Goal: Task Accomplishment & Management: Use online tool/utility

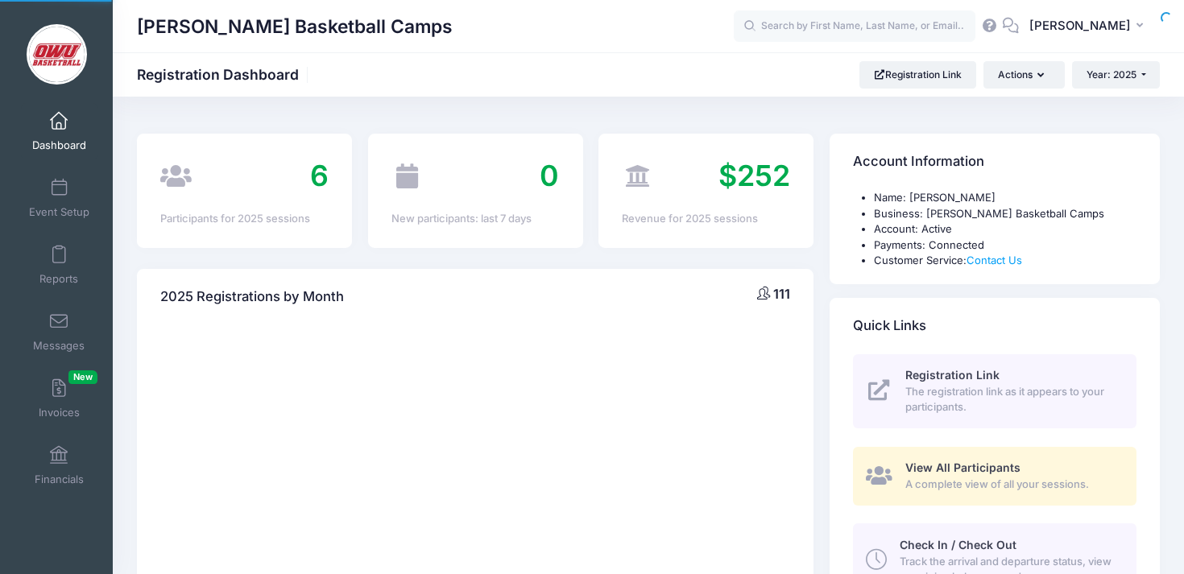
select select
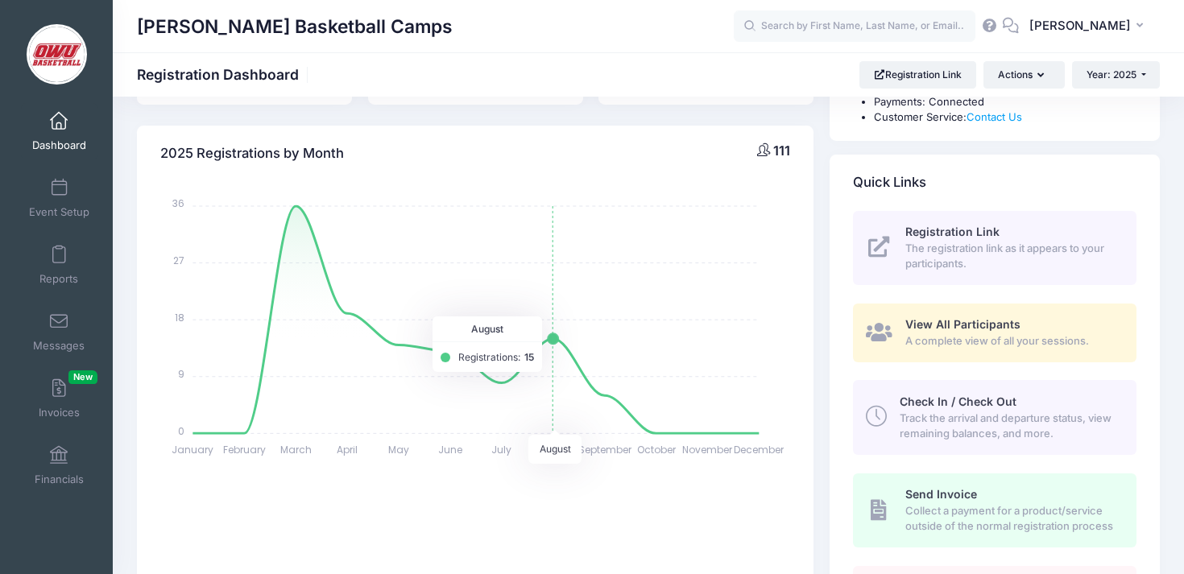
scroll to position [160, 0]
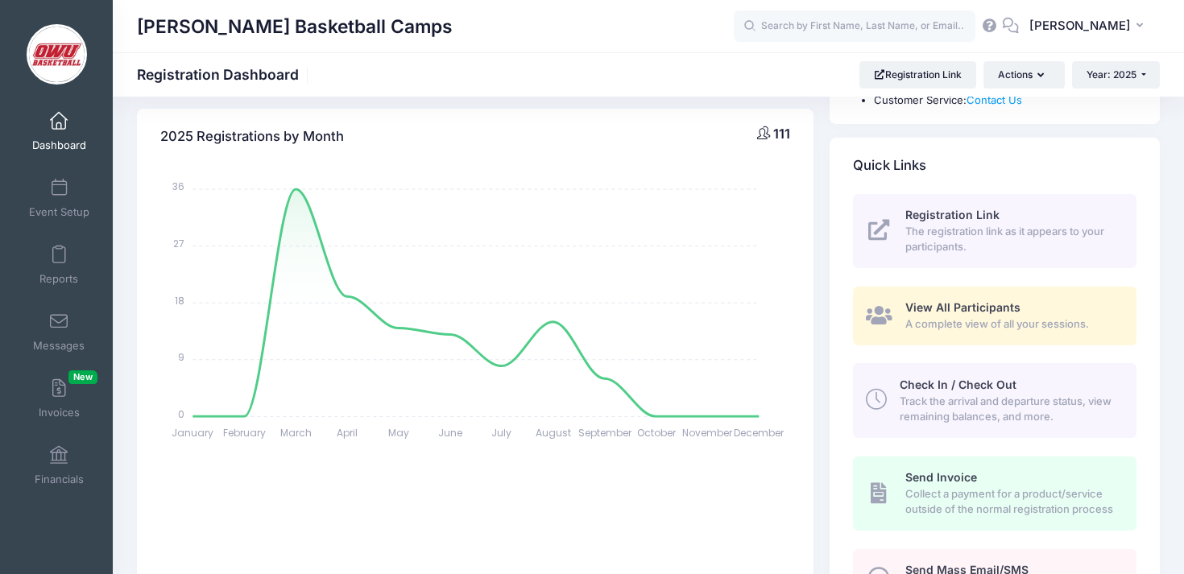
click at [488, 99] on div "2025 Registrations by Month 111 January January February February March March A…" at bounding box center [475, 358] width 693 height 541
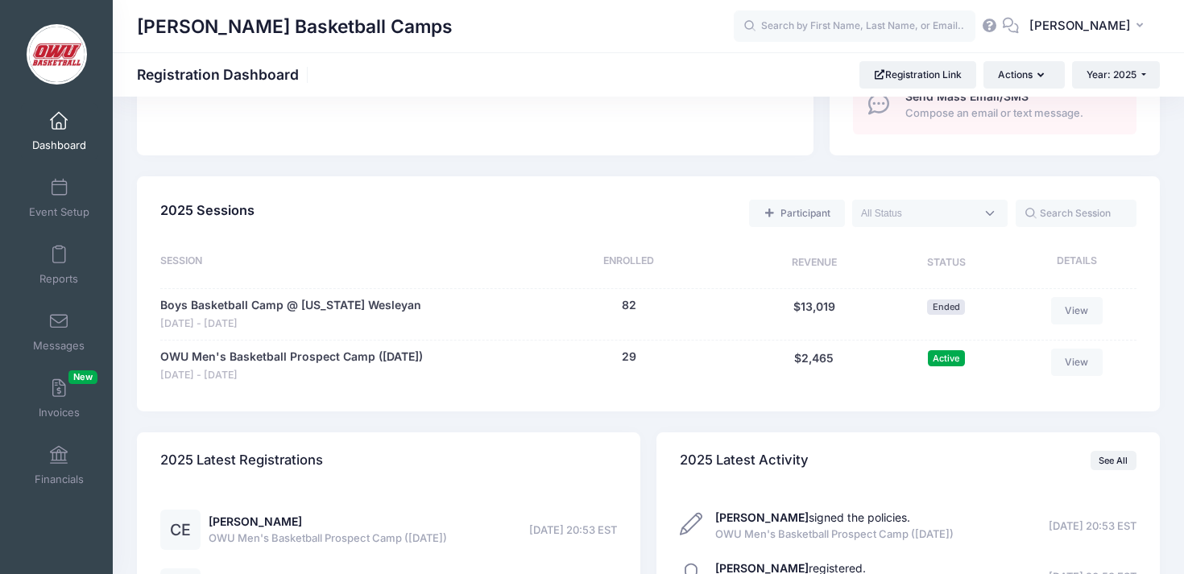
scroll to position [785, 0]
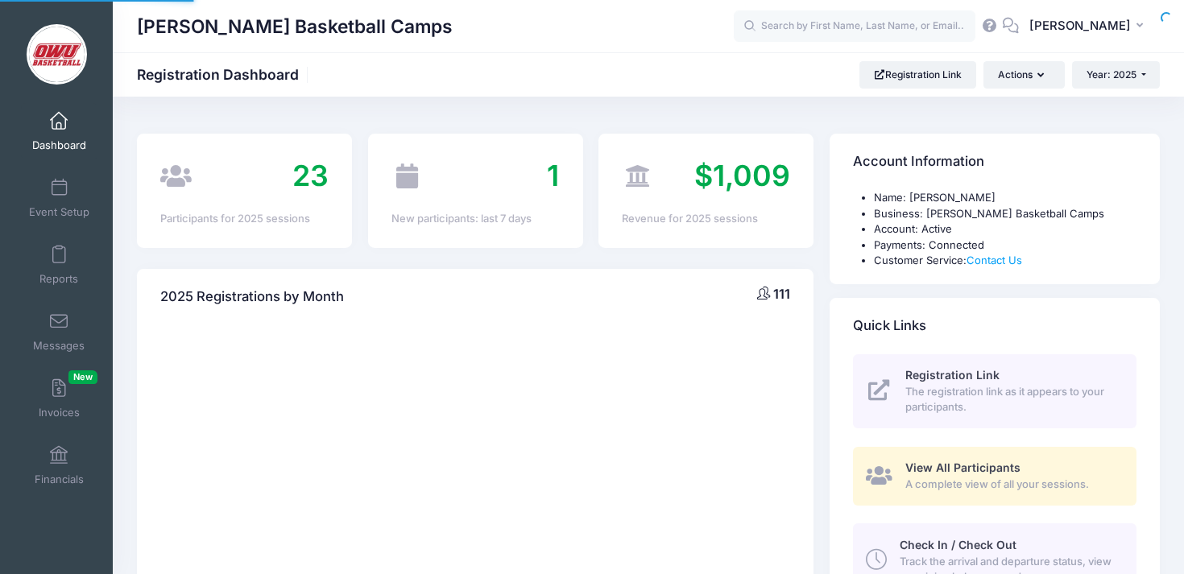
select select
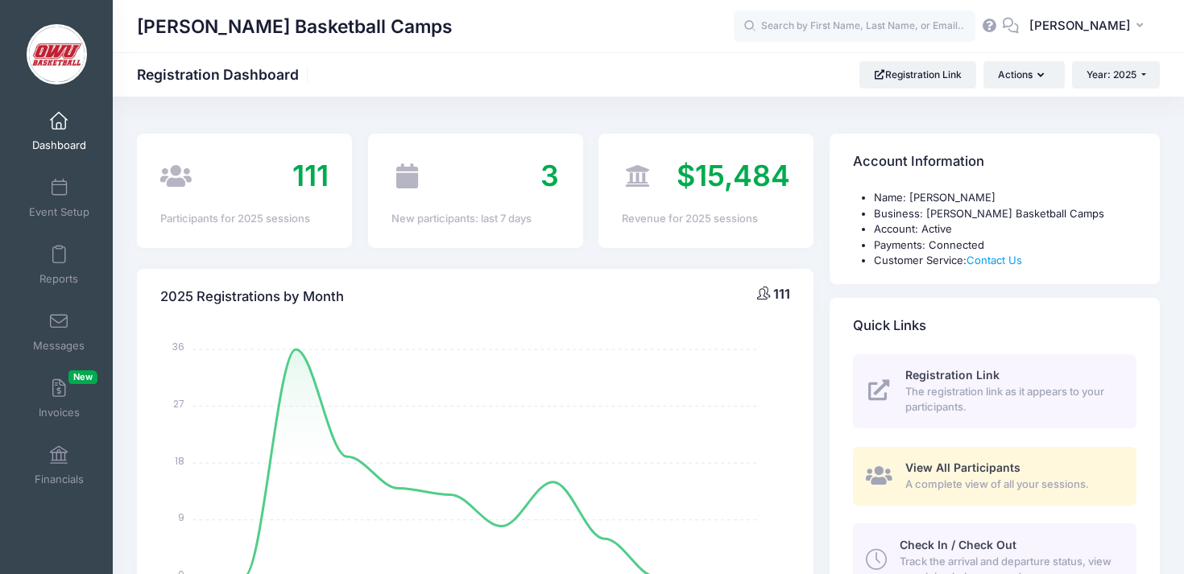
click at [816, 287] on div "2025 Registrations by Month 111 January January February February March March A…" at bounding box center [475, 529] width 693 height 520
click at [60, 268] on link "Reports" at bounding box center [59, 265] width 77 height 56
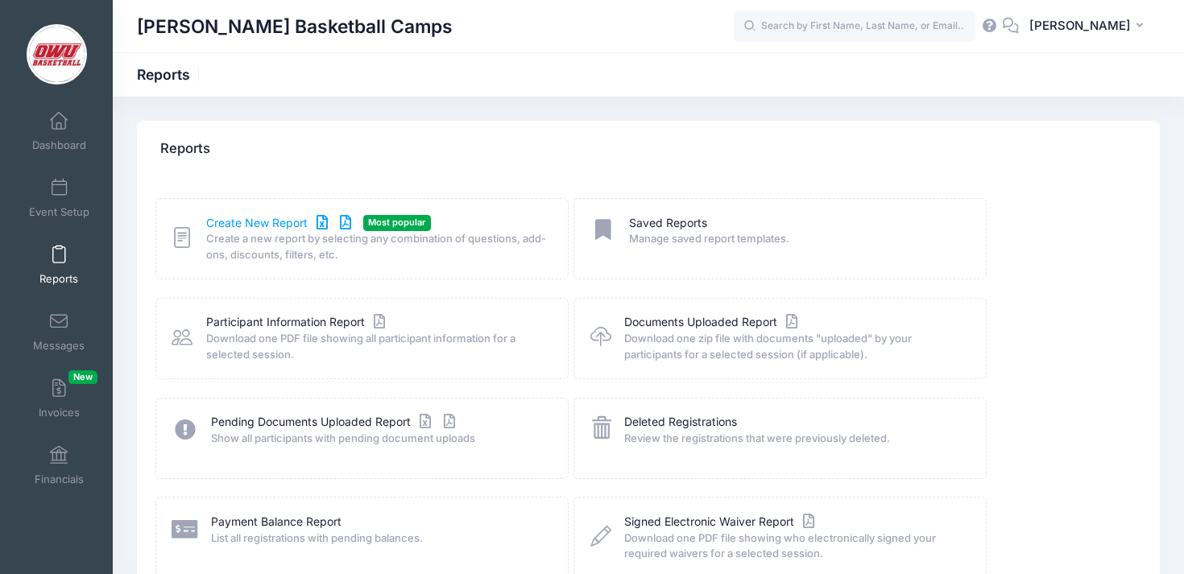
click at [269, 217] on link "Create New Report" at bounding box center [281, 223] width 150 height 17
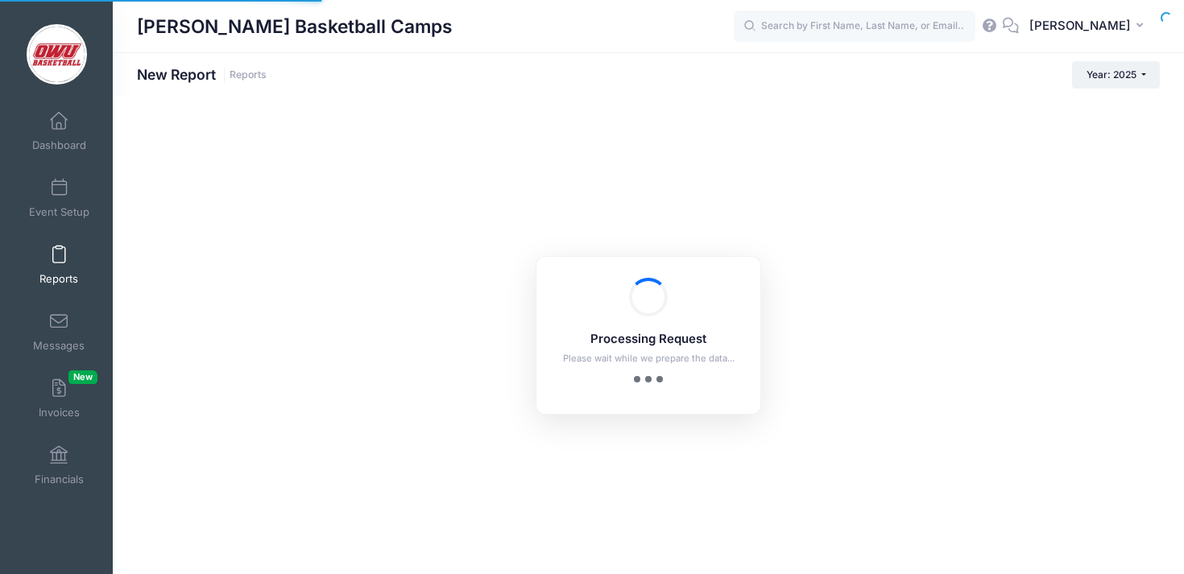
checkbox input "true"
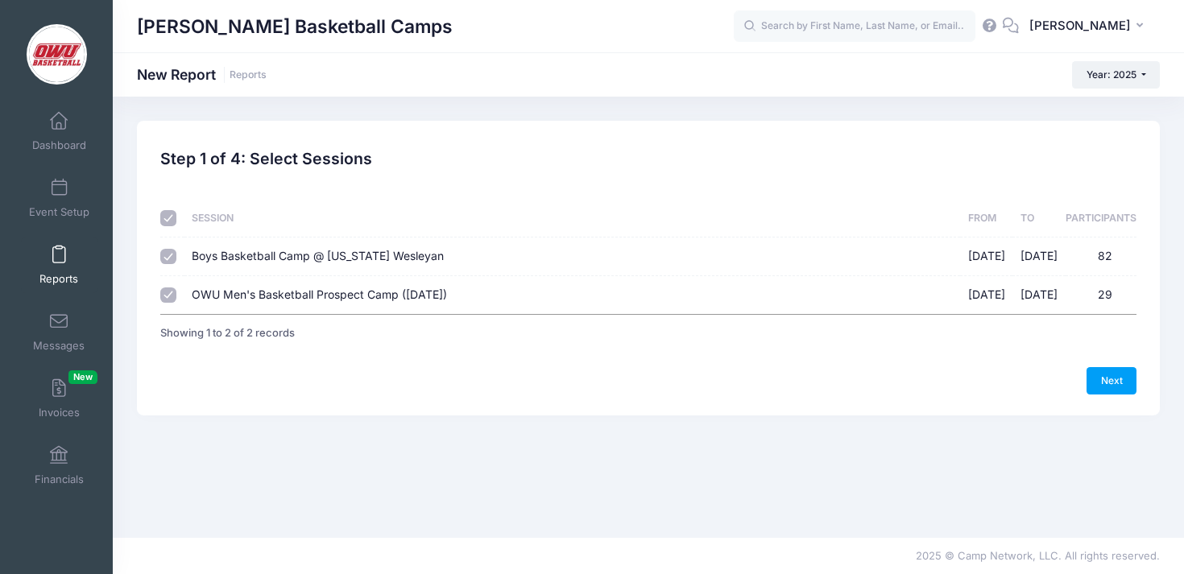
click at [498, 238] on td "Boys Basketball Camp @ Ohio Wesleyan 06/09/2025 - 06/12/2025 82" at bounding box center [572, 257] width 776 height 39
click at [548, 272] on td "Boys Basketball Camp @ Ohio Wesleyan 06/09/2025 - 06/12/2025 82" at bounding box center [572, 257] width 776 height 39
click at [549, 262] on label "Boys Basketball Camp @ Ohio Wesleyan 06/09/2025 - 06/12/2025 82" at bounding box center [572, 256] width 760 height 17
click at [176, 262] on input "Boys Basketball Camp @ Ohio Wesleyan 06/09/2025 - 06/12/2025 82" at bounding box center [168, 257] width 16 height 16
checkbox input "false"
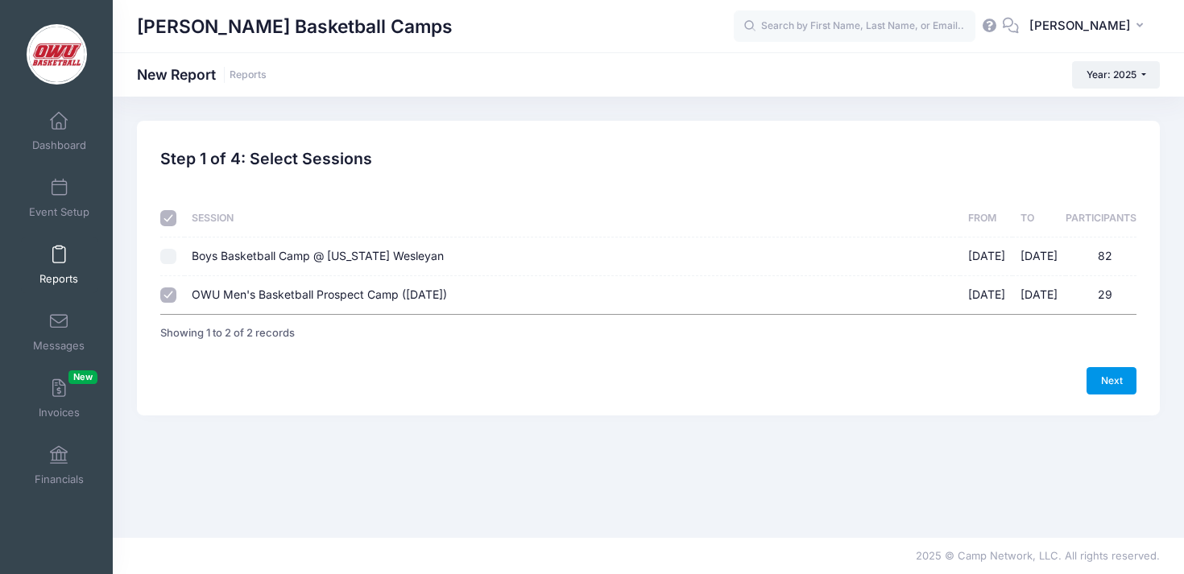
click at [1116, 381] on link "Next" at bounding box center [1112, 380] width 50 height 27
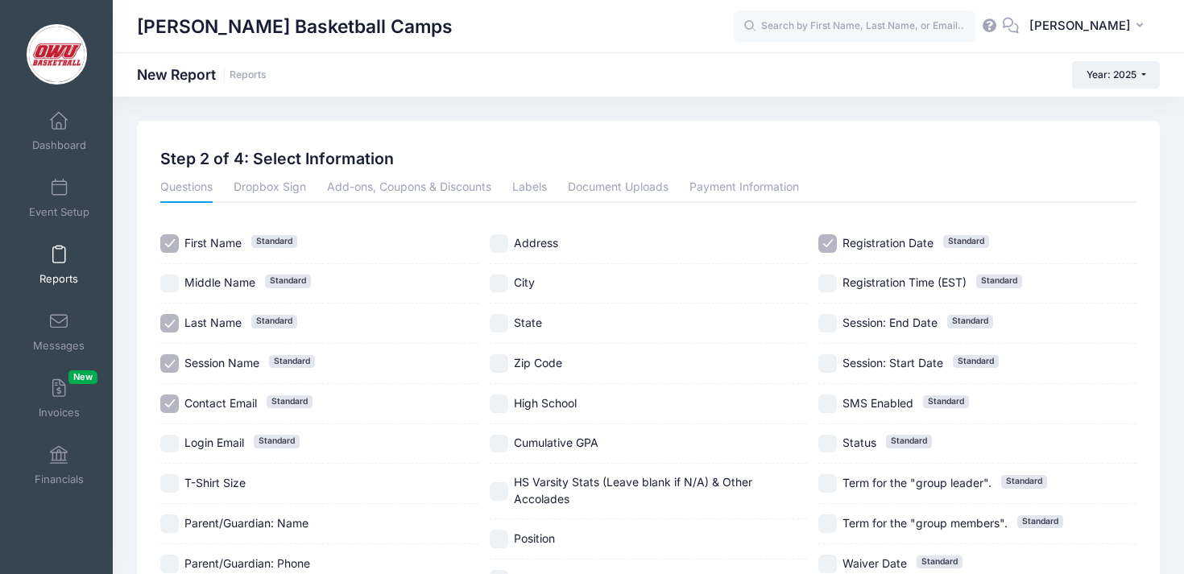
click at [232, 370] on span "Session Name" at bounding box center [221, 363] width 75 height 14
checkbox input "false"
click at [232, 396] on span "Contact Email" at bounding box center [220, 403] width 72 height 14
checkbox input "false"
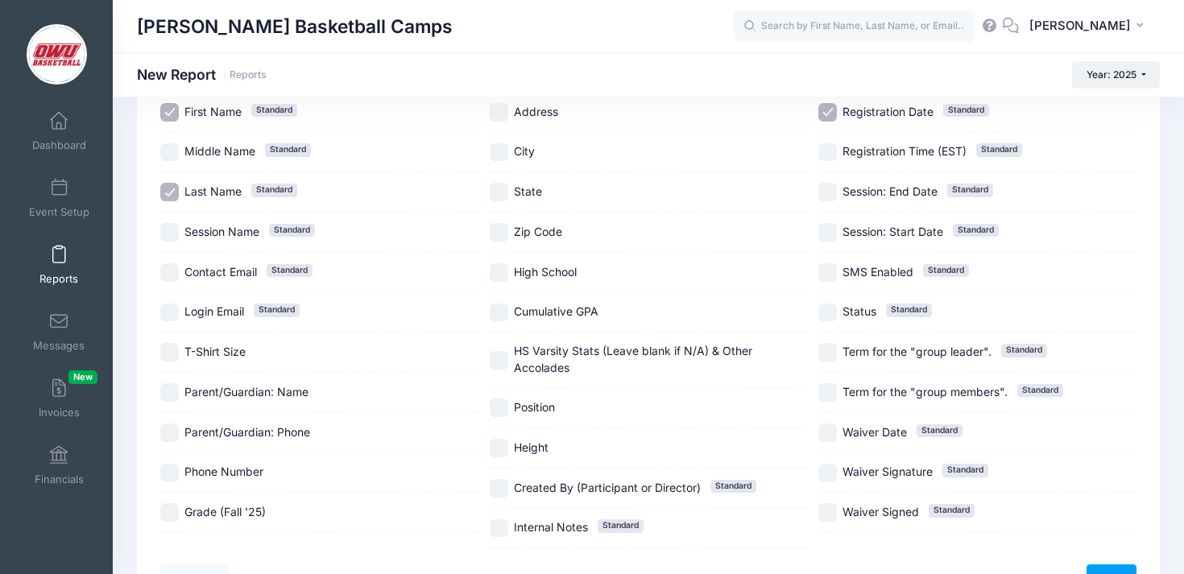
scroll to position [142, 0]
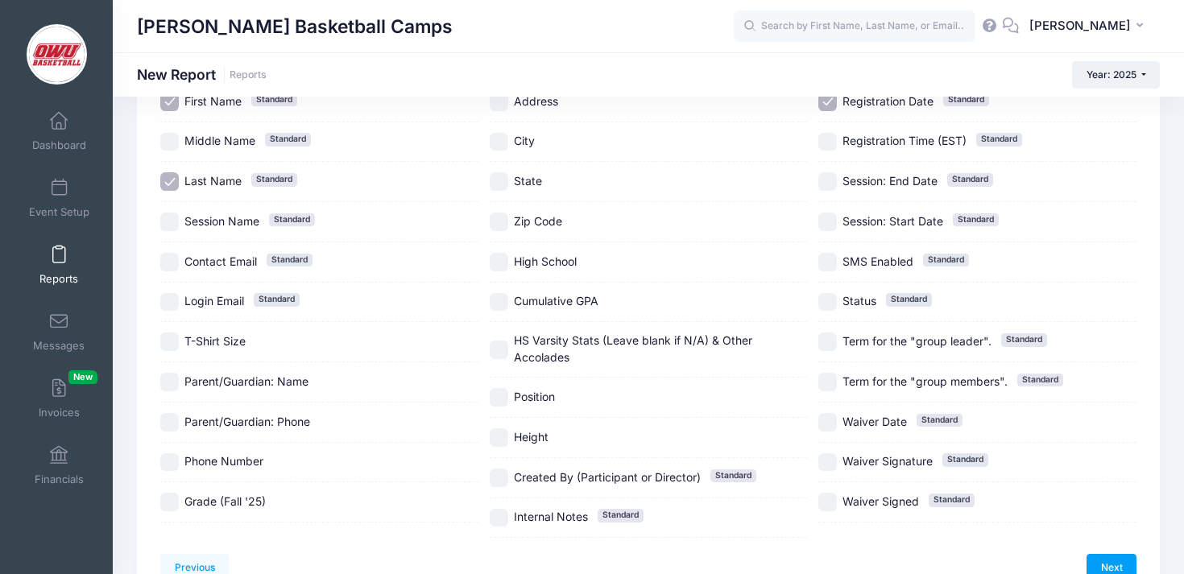
click at [238, 499] on span "Grade (Fall '25)" at bounding box center [224, 502] width 81 height 14
checkbox input "true"
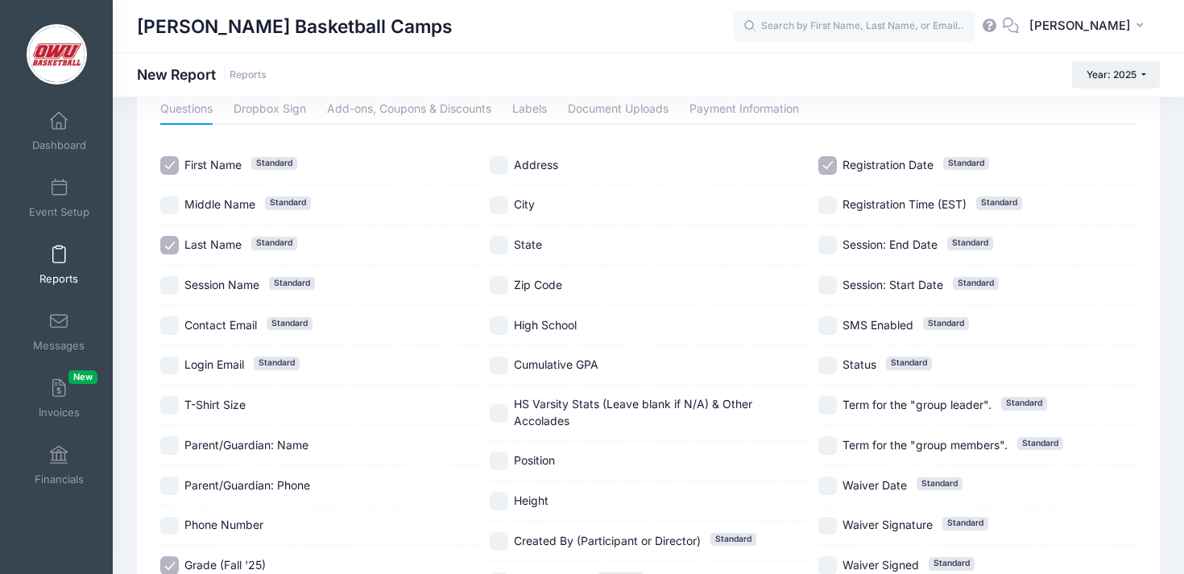
scroll to position [30, 0]
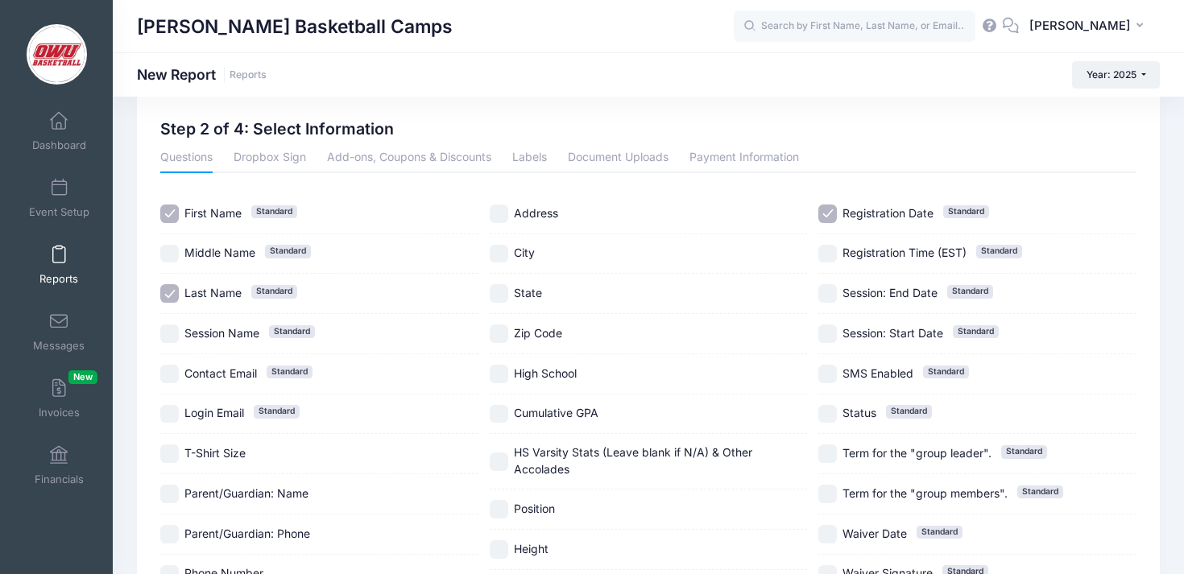
click at [541, 295] on label "State" at bounding box center [649, 293] width 318 height 19
click at [534, 293] on span "State" at bounding box center [528, 293] width 28 height 14
checkbox input "true"
click at [544, 376] on span "High School" at bounding box center [545, 374] width 63 height 14
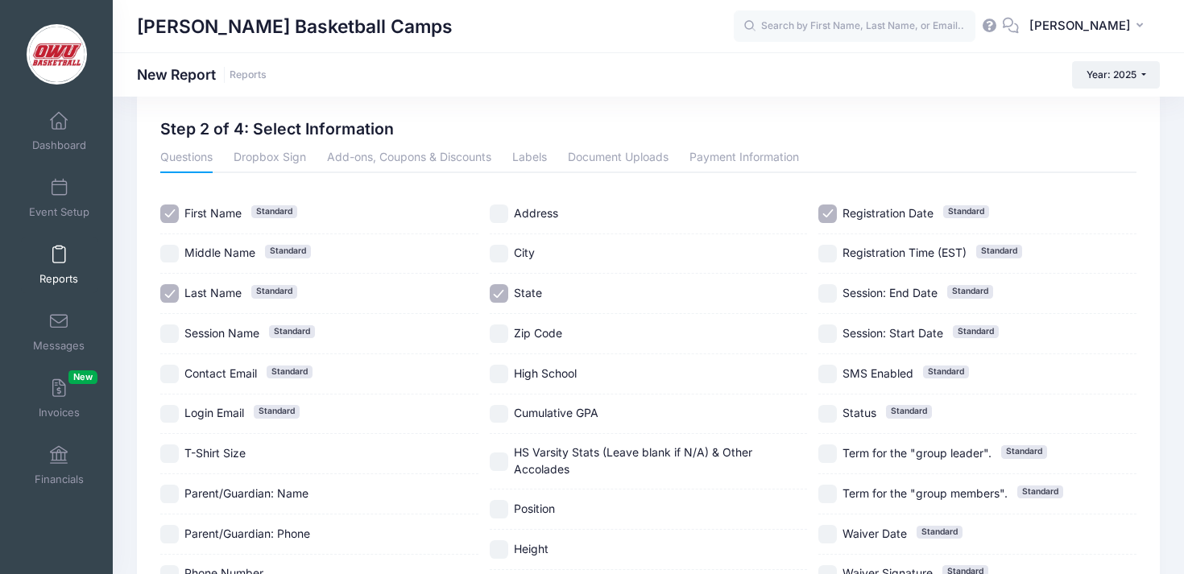
checkbox input "true"
click at [550, 416] on span "Cumulative GPA" at bounding box center [556, 413] width 85 height 14
checkbox input "true"
click at [554, 449] on span "HS Varsity Stats (Leave blank if N/A) & Other Accolades" at bounding box center [633, 460] width 238 height 31
checkbox input "true"
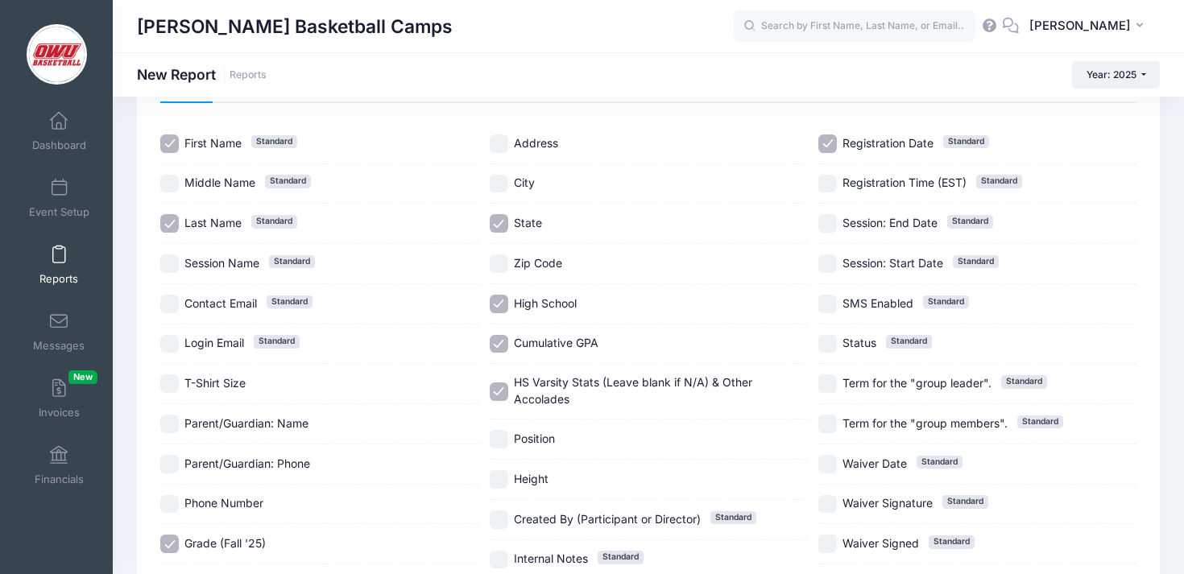
scroll to position [111, 0]
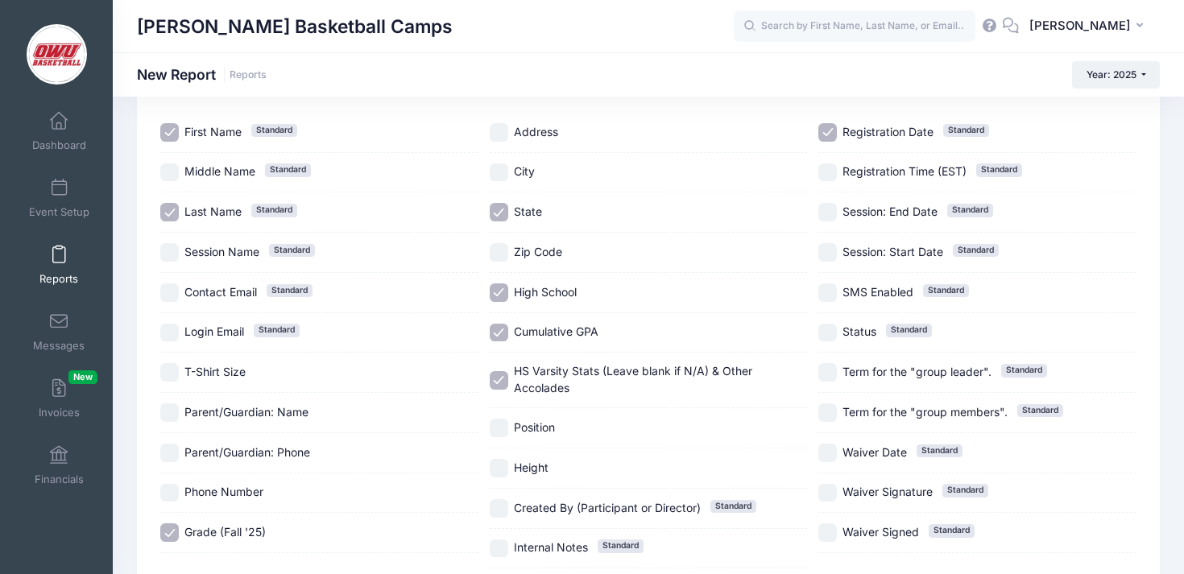
click at [550, 429] on span "Position" at bounding box center [534, 427] width 41 height 14
checkbox input "true"
click at [550, 468] on label "Height" at bounding box center [649, 468] width 318 height 19
checkbox input "true"
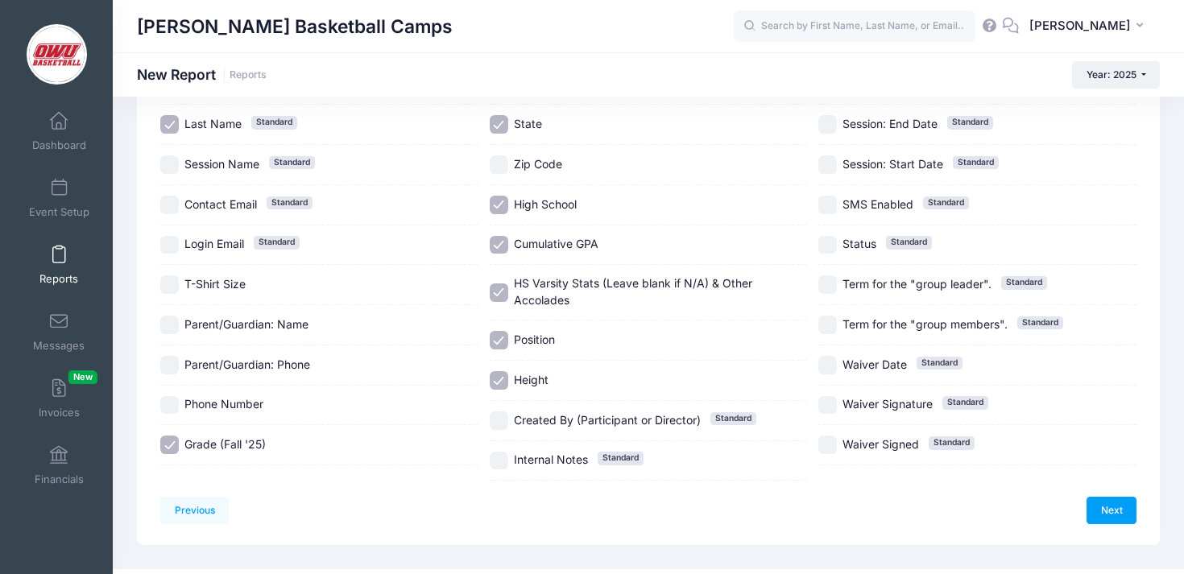
scroll to position [97, 0]
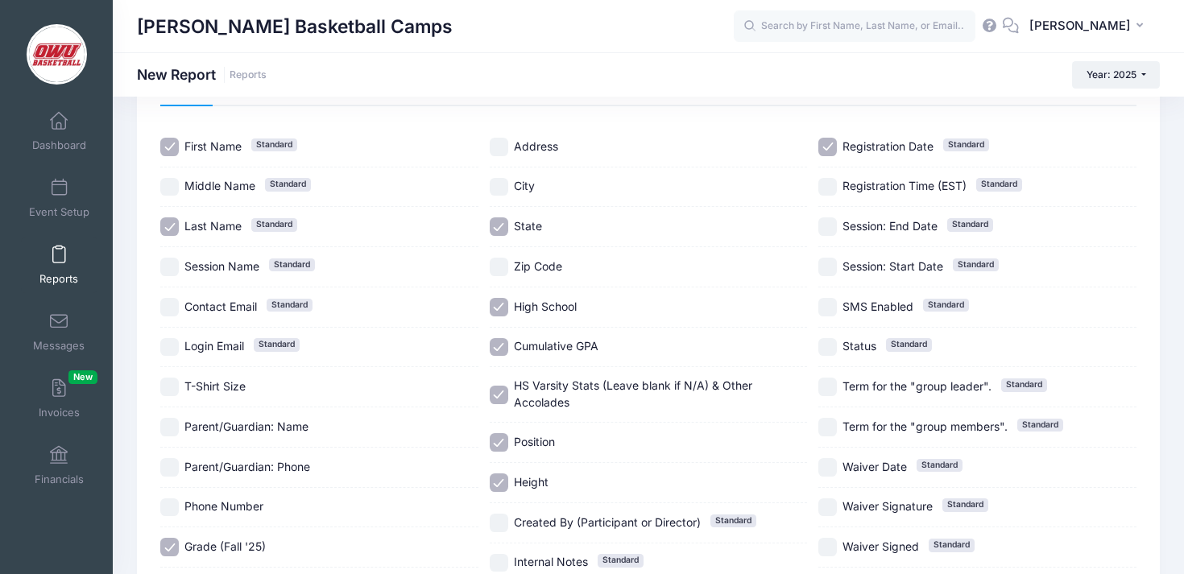
click at [857, 142] on span "Registration Date" at bounding box center [888, 146] width 91 height 14
checkbox input "false"
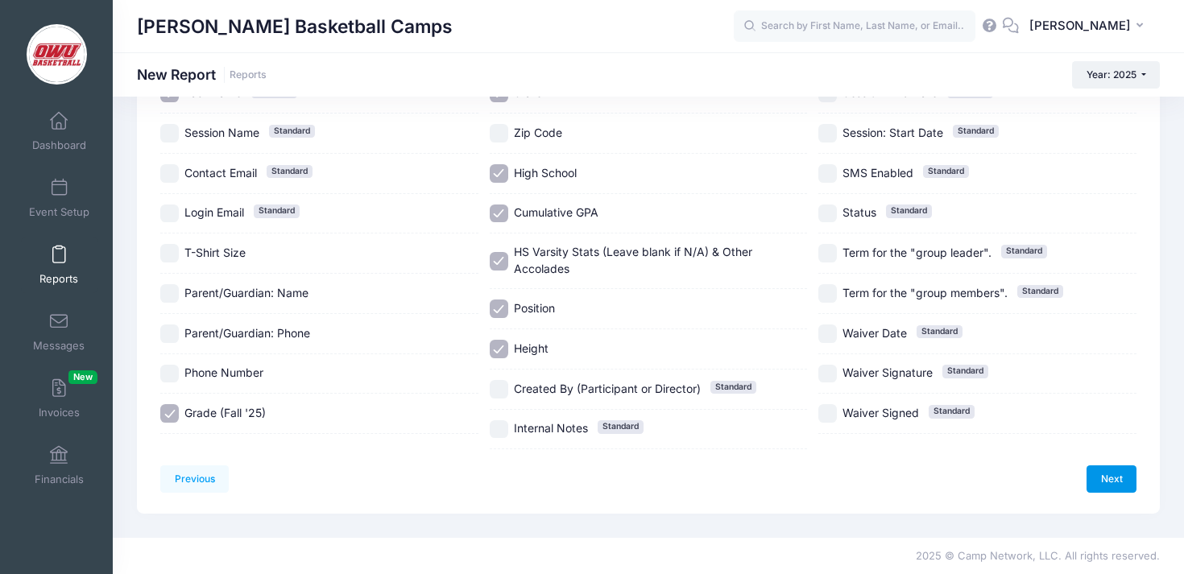
click at [1129, 487] on link "Next" at bounding box center [1112, 479] width 50 height 27
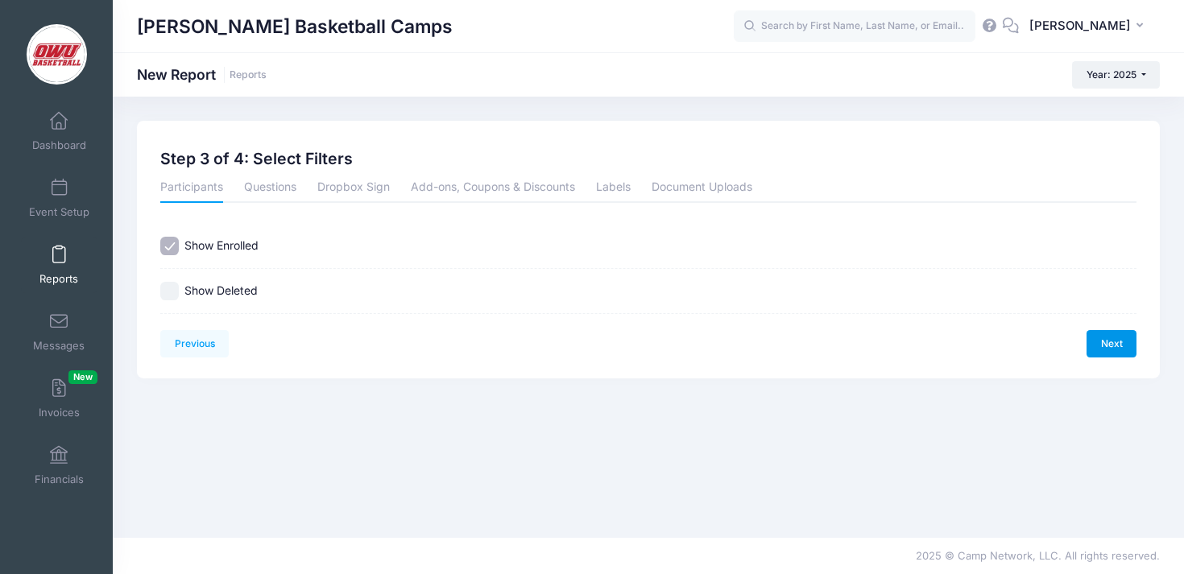
scroll to position [0, 0]
click at [1116, 346] on link "Next" at bounding box center [1112, 343] width 50 height 27
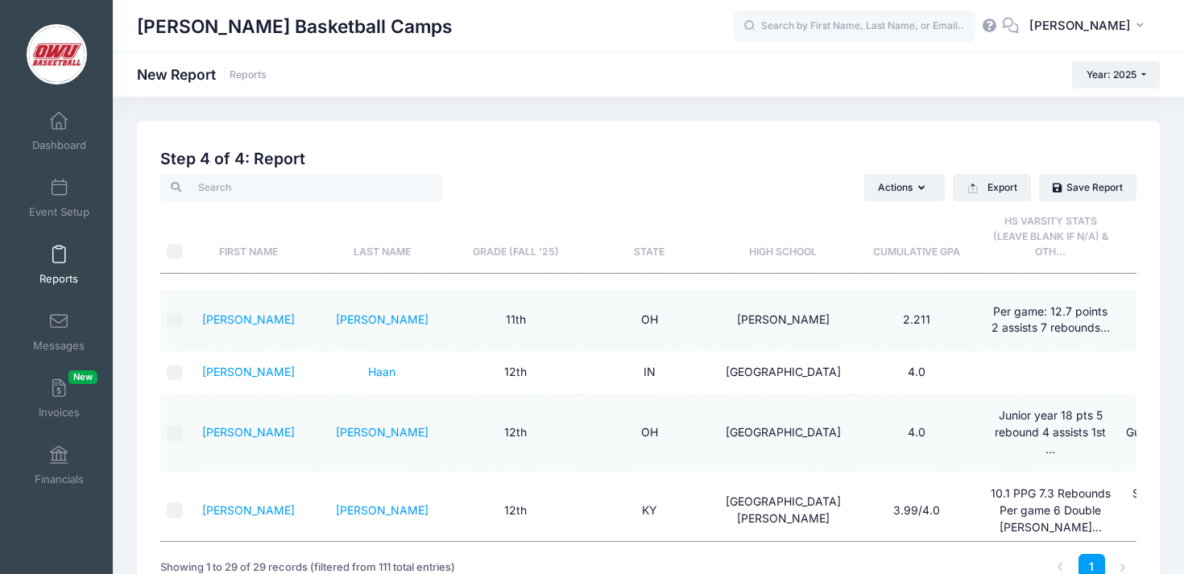
click at [517, 260] on th "Grade (Fall '25)" at bounding box center [516, 237] width 134 height 72
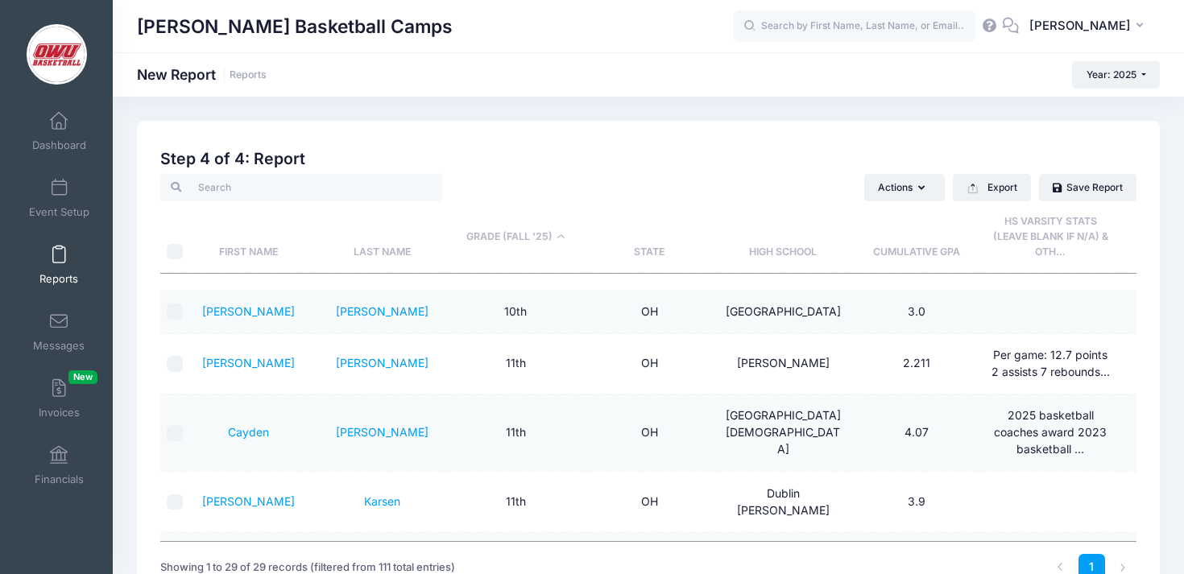
click at [542, 246] on th "Grade (Fall '25)" at bounding box center [516, 237] width 134 height 72
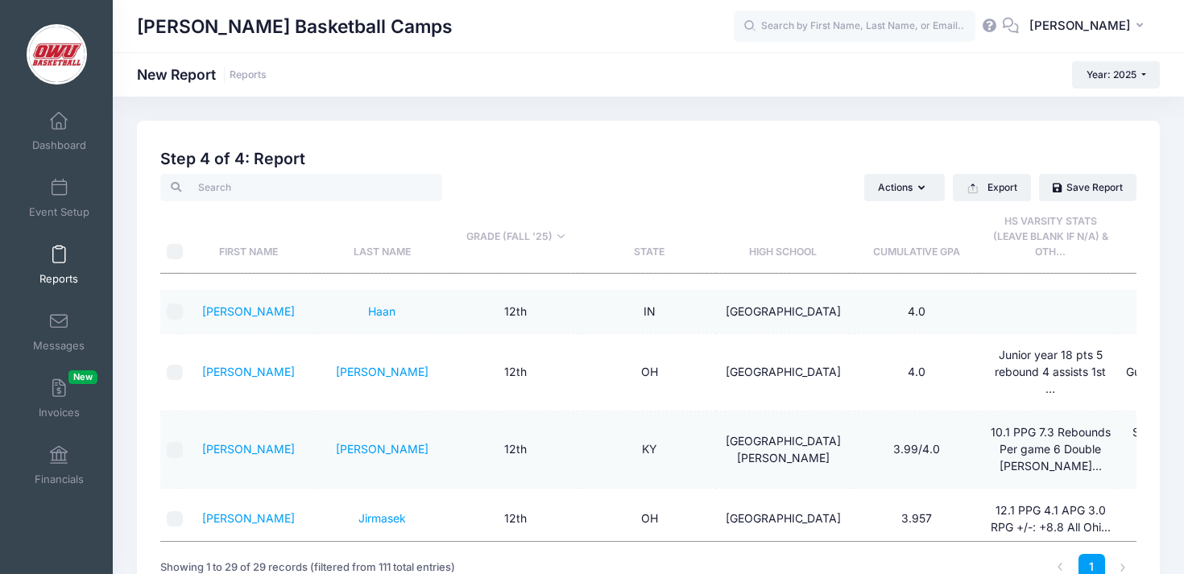
click at [569, 253] on th "Grade (Fall '25)" at bounding box center [516, 237] width 134 height 72
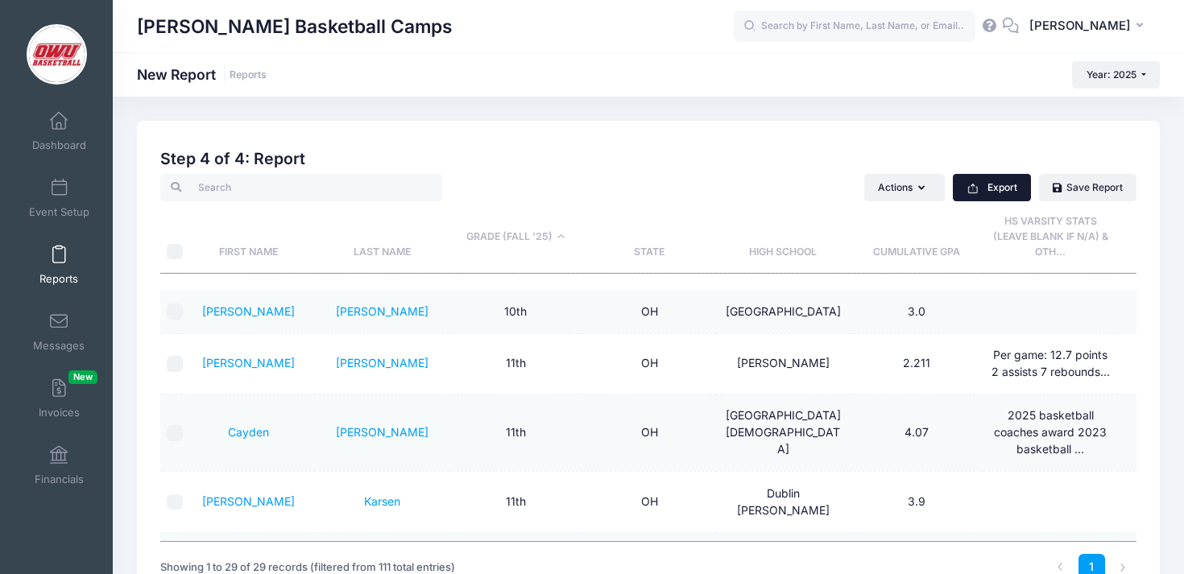
click at [995, 193] on button "Export" at bounding box center [992, 187] width 78 height 27
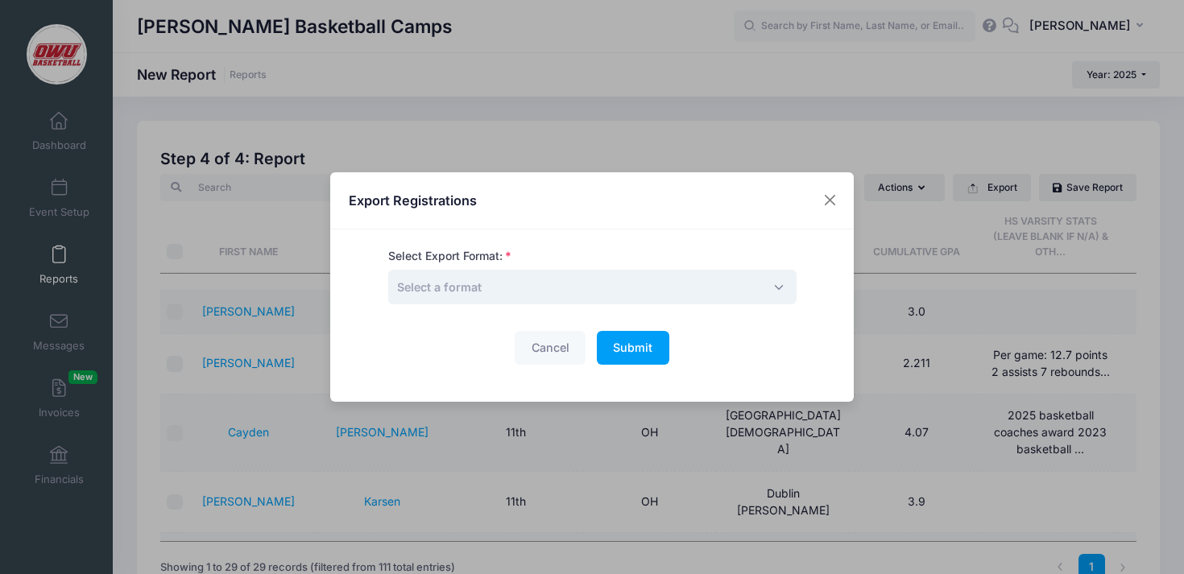
click at [670, 290] on span "Select a format" at bounding box center [592, 287] width 408 height 35
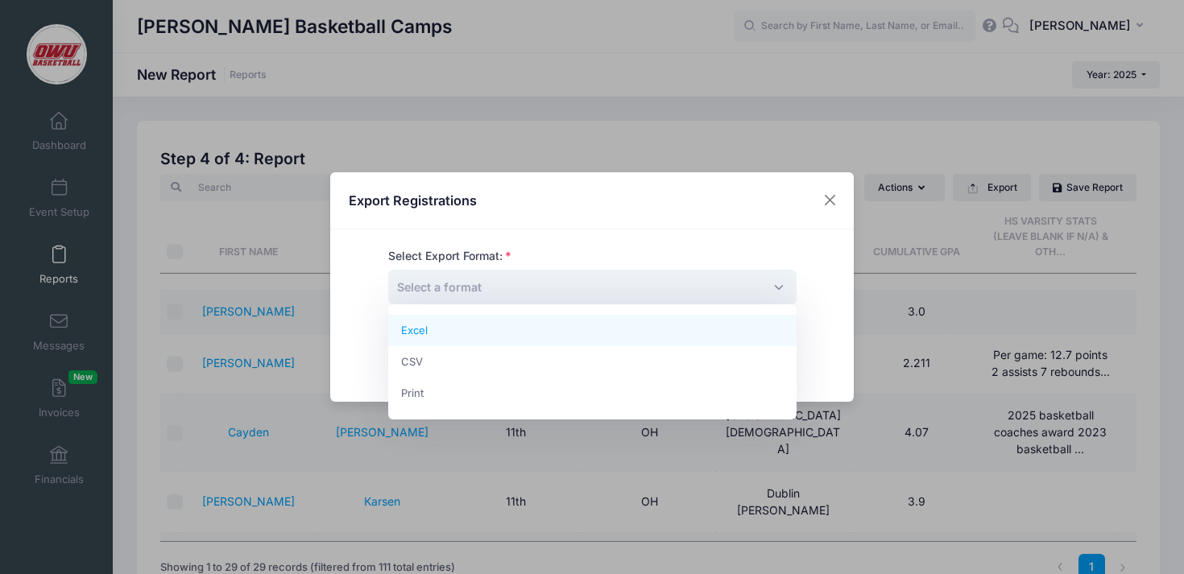
select select "excel"
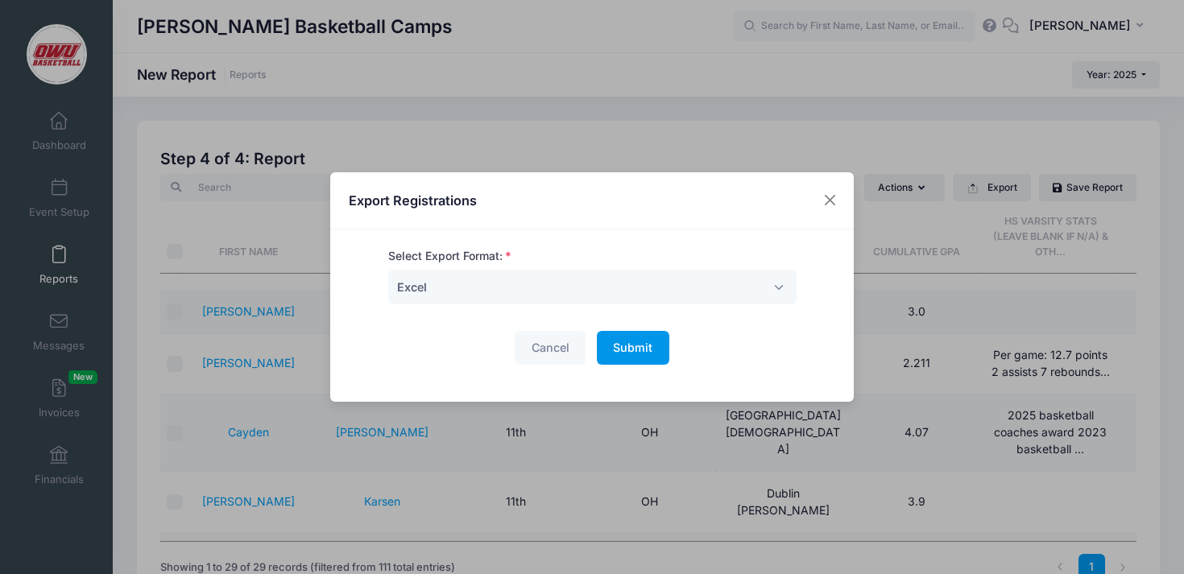
click at [638, 353] on span "Submit" at bounding box center [632, 348] width 39 height 14
